Goal: Book appointment/travel/reservation

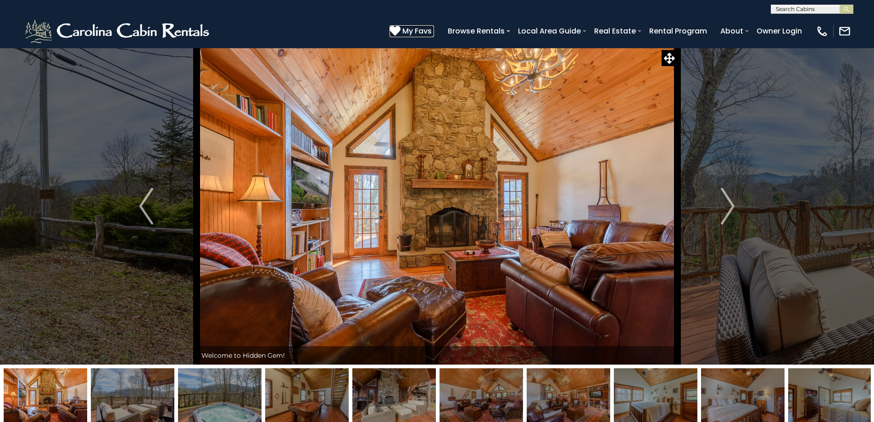
click at [413, 30] on span "My Favs" at bounding box center [416, 30] width 29 height 11
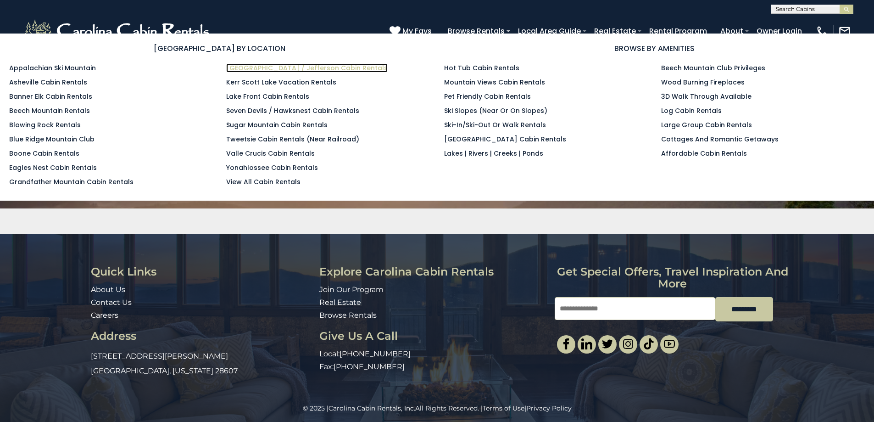
click at [287, 70] on link "[GEOGRAPHIC_DATA] / Jefferson Cabin Rentals" at bounding box center [307, 67] width 162 height 9
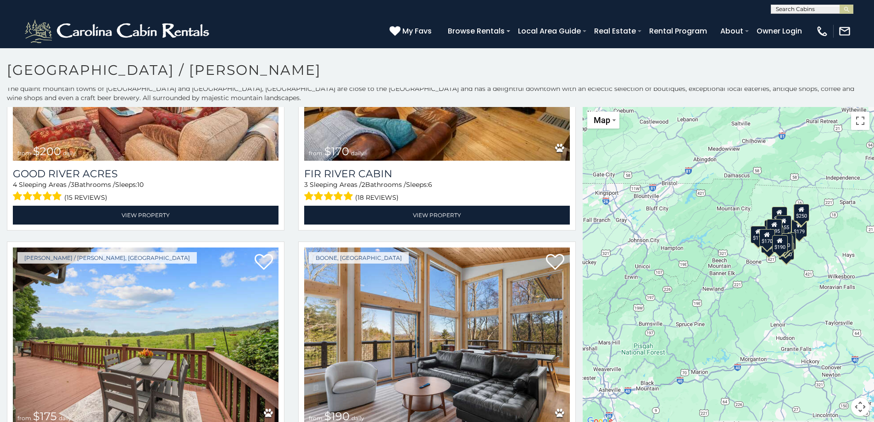
scroll to position [0, 0]
click at [781, 7] on input "text" at bounding box center [811, 10] width 80 height 9
type input "**********"
click at [785, 28] on span "Hidden Gem Hideaway" at bounding box center [806, 34] width 61 height 17
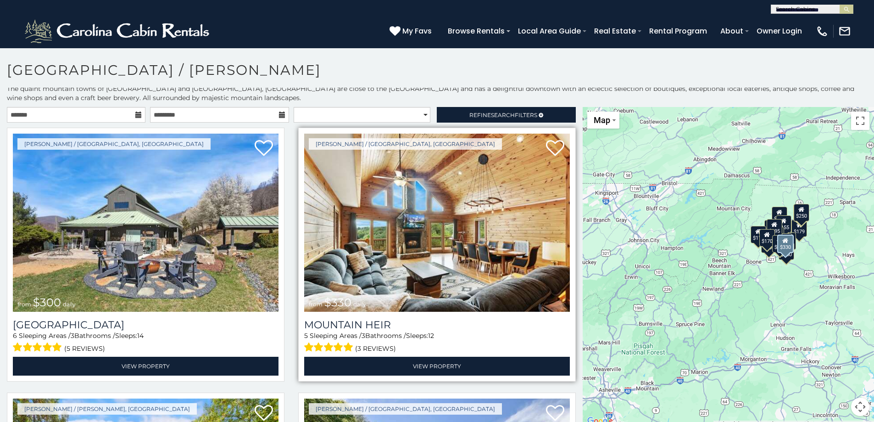
scroll to position [0, 0]
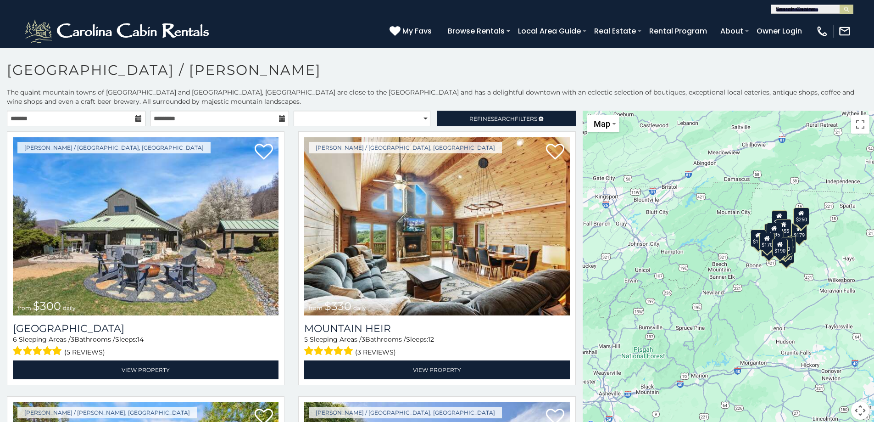
click at [775, 252] on div "$190" at bounding box center [780, 246] width 16 height 17
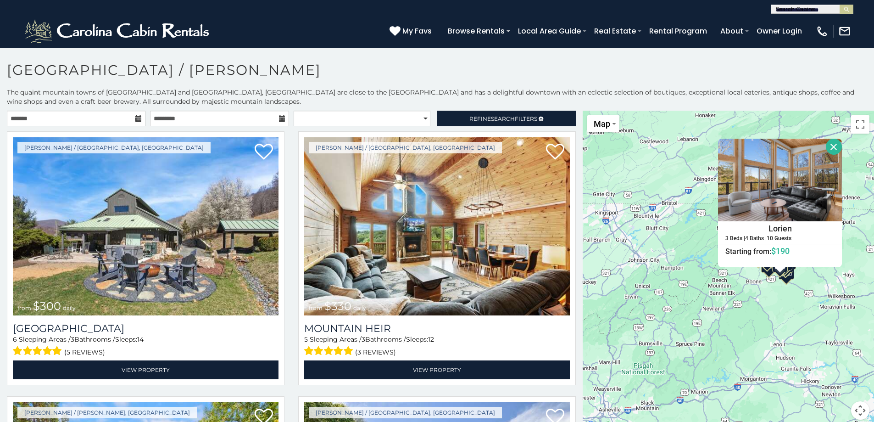
click at [829, 142] on button "Close" at bounding box center [834, 147] width 16 height 16
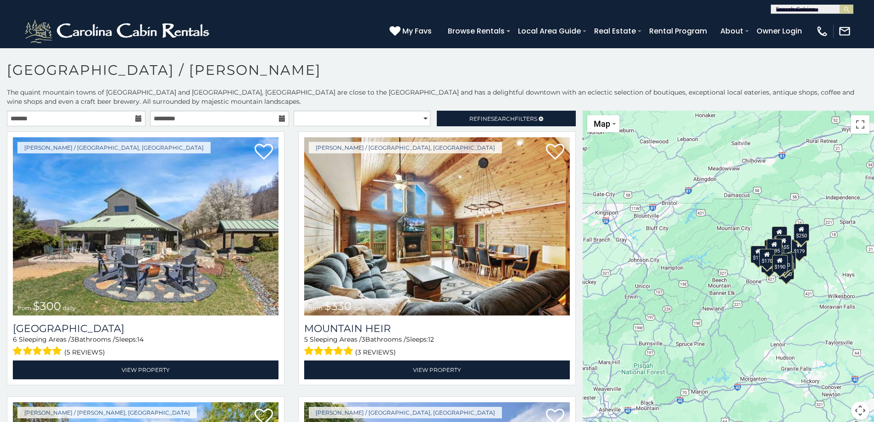
click at [800, 234] on div "$250" at bounding box center [802, 231] width 16 height 17
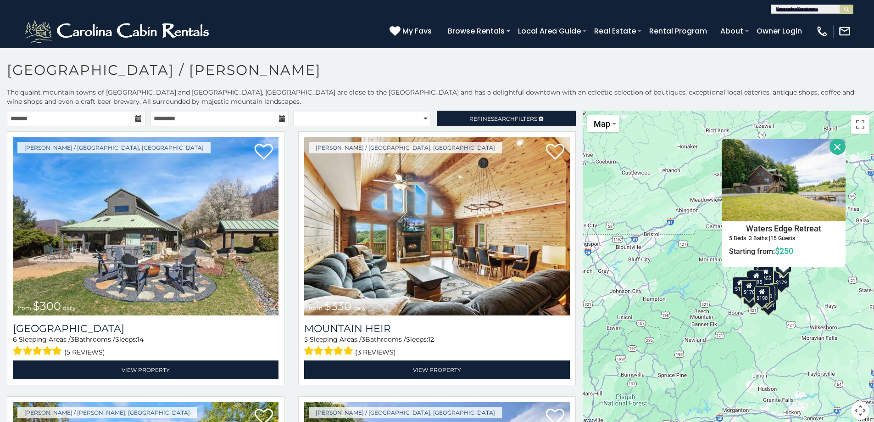
click at [833, 145] on button "Close" at bounding box center [838, 147] width 16 height 16
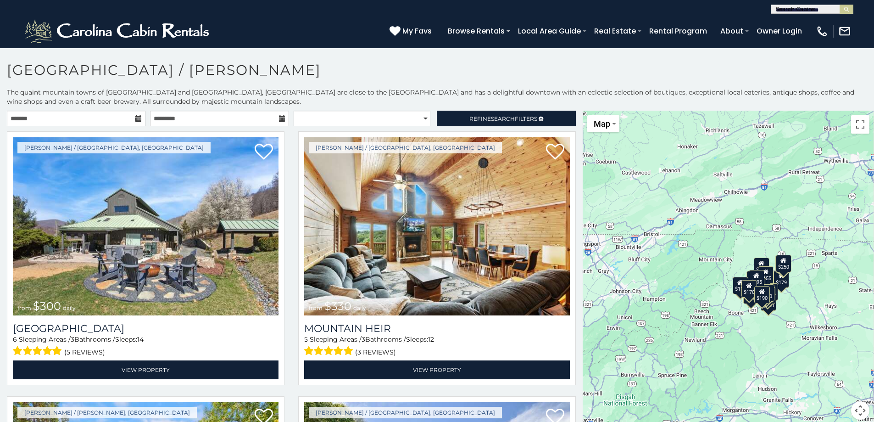
click at [758, 266] on div "$155" at bounding box center [766, 274] width 16 height 17
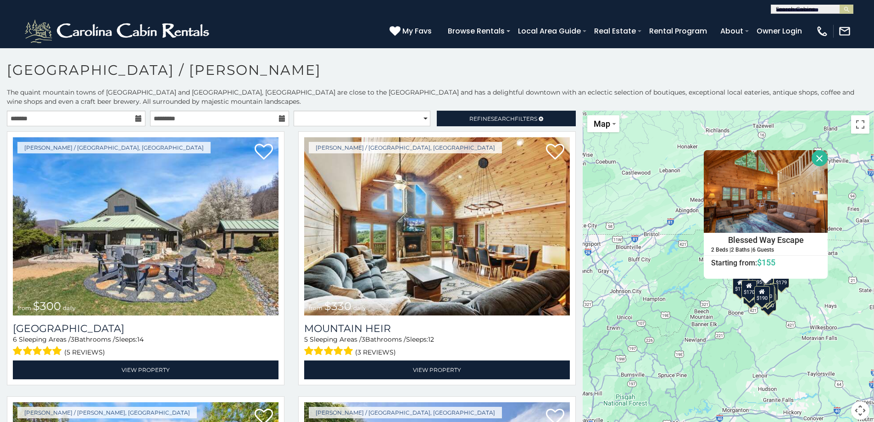
click at [816, 156] on button "Close" at bounding box center [820, 158] width 16 height 16
